Goal: Navigation & Orientation: Find specific page/section

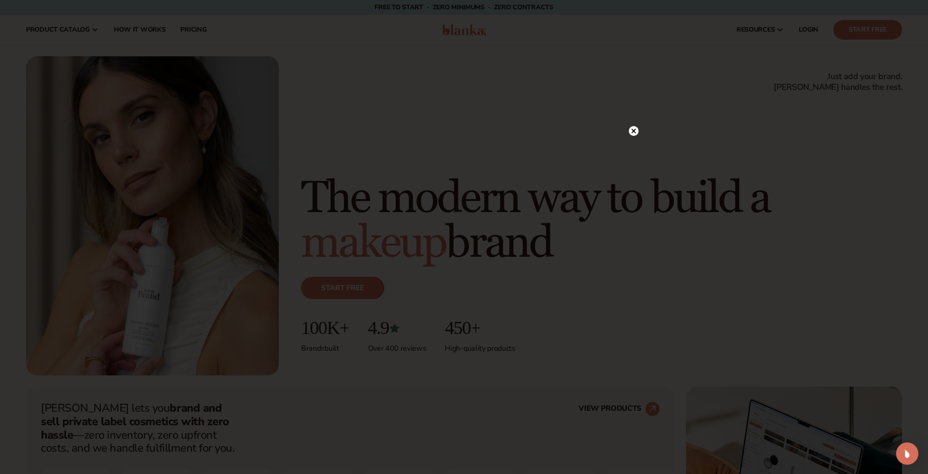
click at [631, 133] on circle at bounding box center [634, 131] width 10 height 10
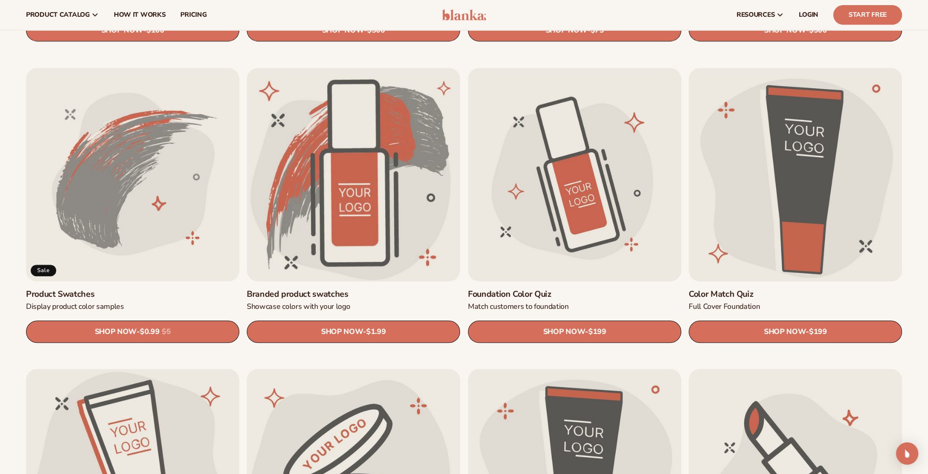
scroll to position [523, 0]
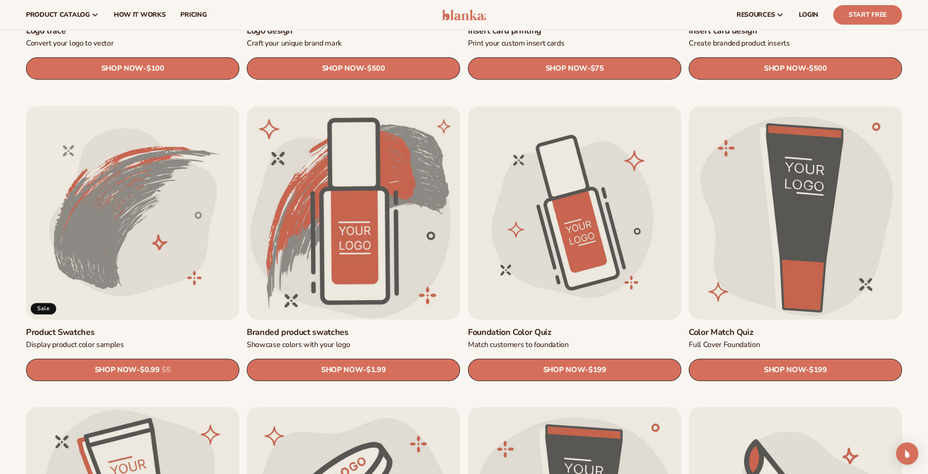
click at [124, 327] on link "Product Swatches" at bounding box center [132, 332] width 213 height 11
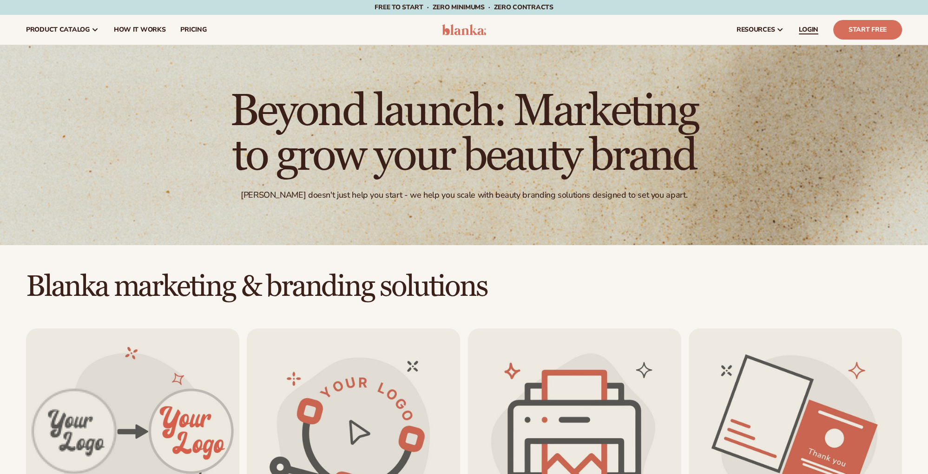
click at [801, 34] on link "LOGIN" at bounding box center [809, 30] width 34 height 30
